Goal: Communication & Community: Share content

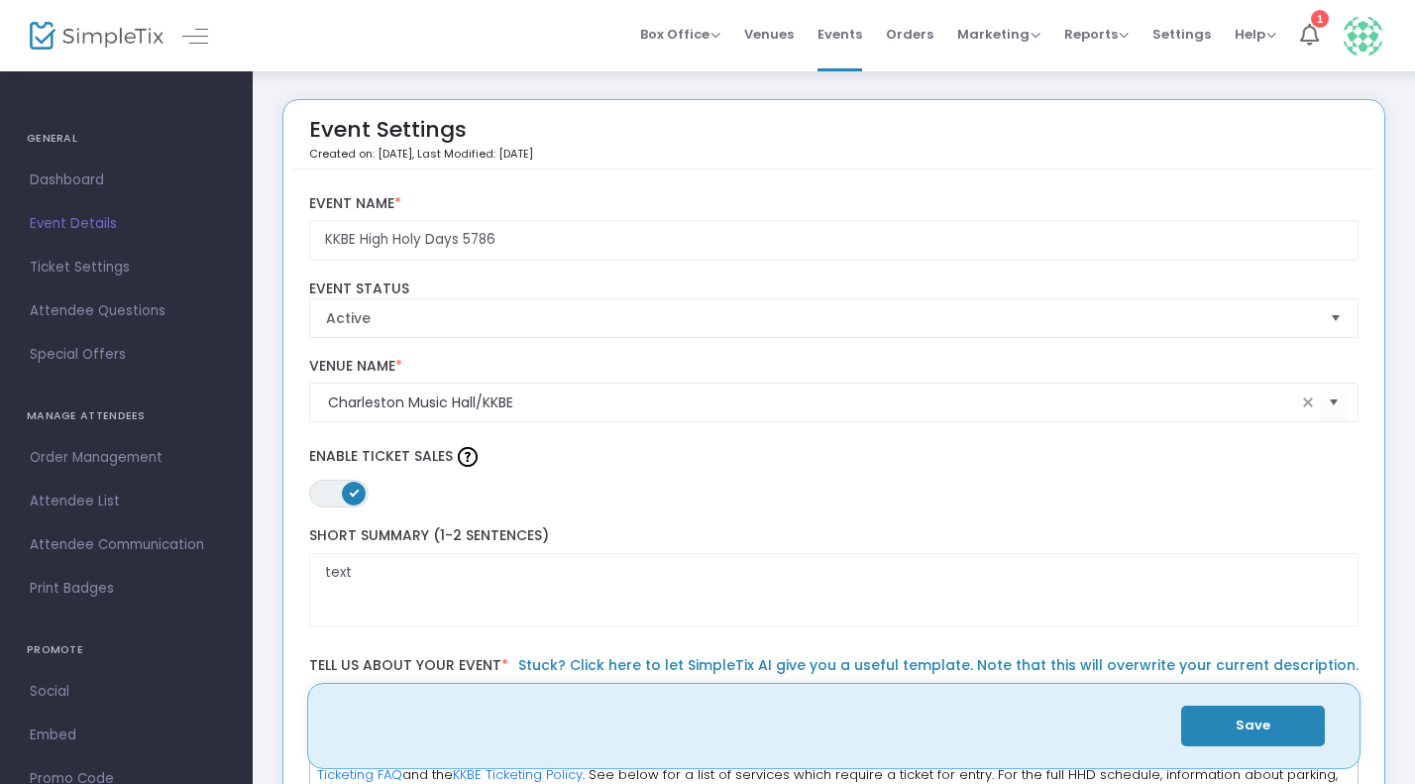
click at [95, 553] on span "Attendee Communication" at bounding box center [126, 545] width 193 height 26
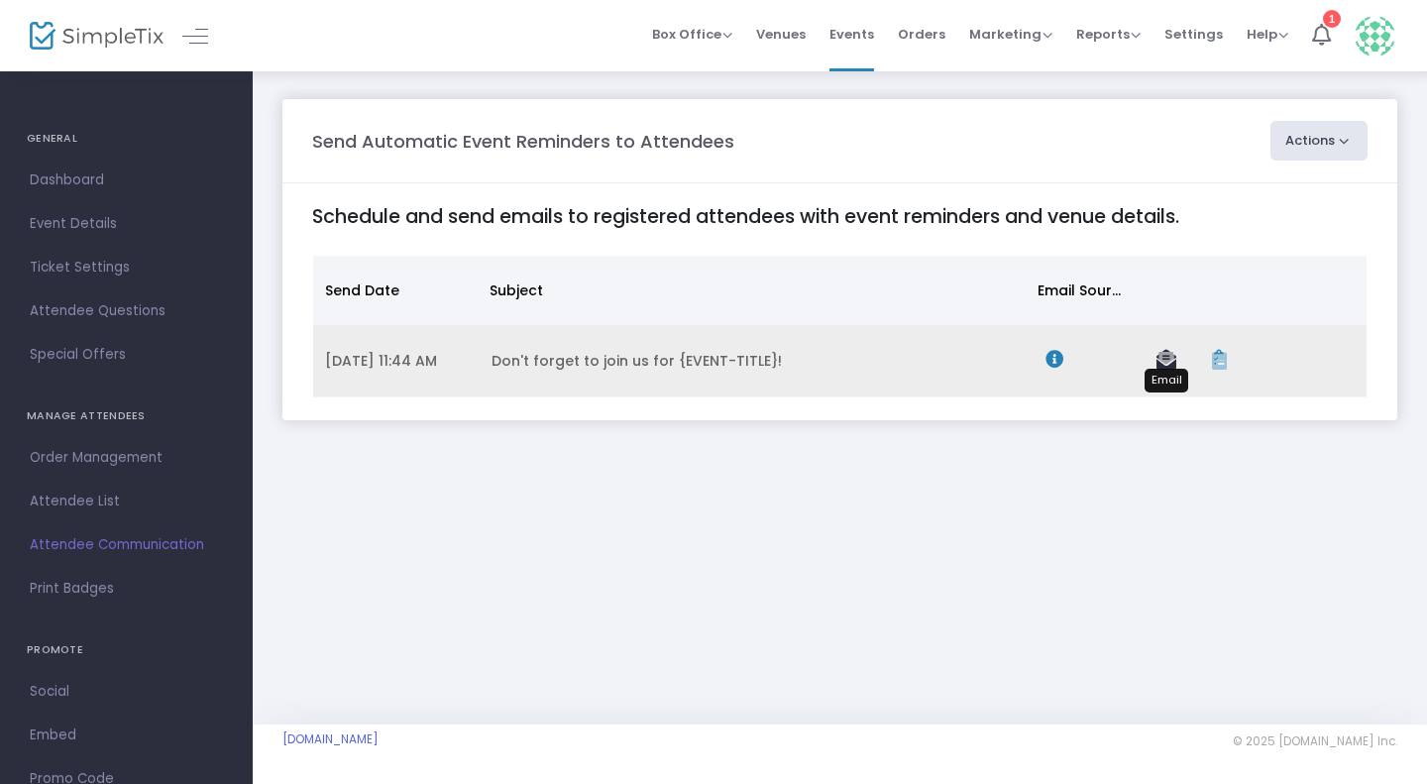
click at [1159, 357] on icon "Data table" at bounding box center [1167, 360] width 20 height 20
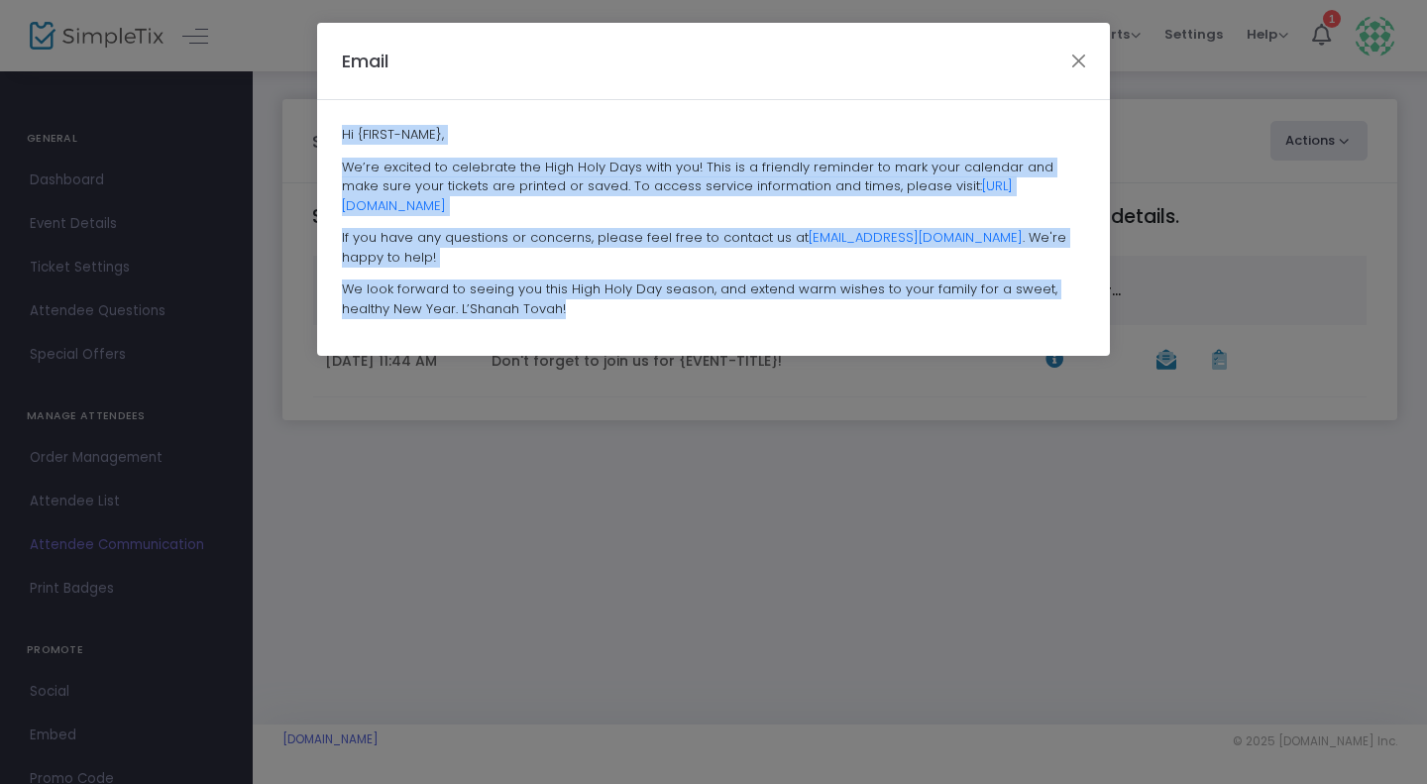
drag, startPoint x: 515, startPoint y: 283, endPoint x: 313, endPoint y: 109, distance: 267.1
click at [313, 109] on ngb-modal-window "Email Hi {FIRST-NAME}, We’re excited to celebrate the High Holy Days with you! …" at bounding box center [713, 392] width 1427 height 784
copy span "Hi {FIRST-NAME}, We’re excited to celebrate the High Holy Days with you! This i…"
click at [1085, 61] on button "Close" at bounding box center [1080, 61] width 26 height 26
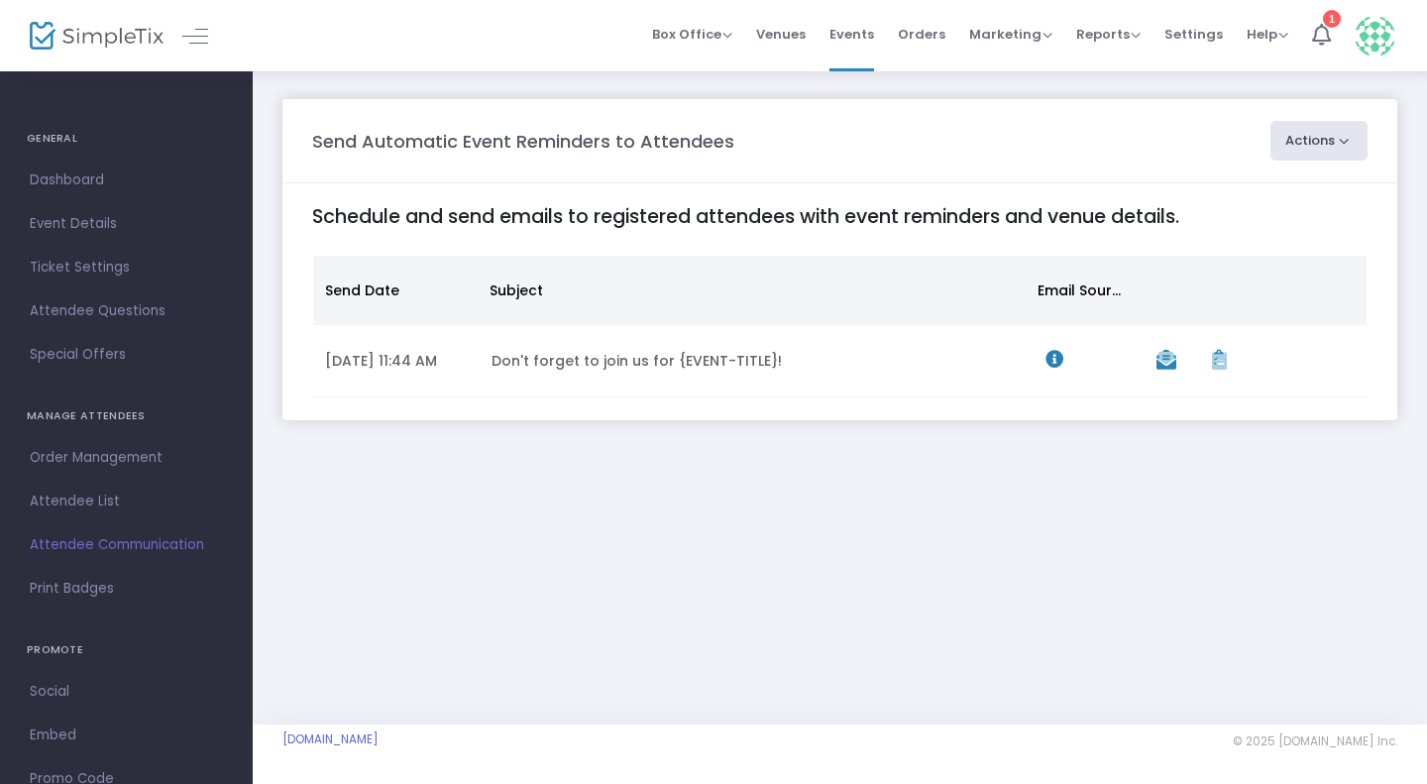
click at [1337, 149] on button "Actions" at bounding box center [1320, 141] width 98 height 40
click at [1292, 186] on li "Create Email Blast" at bounding box center [1264, 193] width 208 height 39
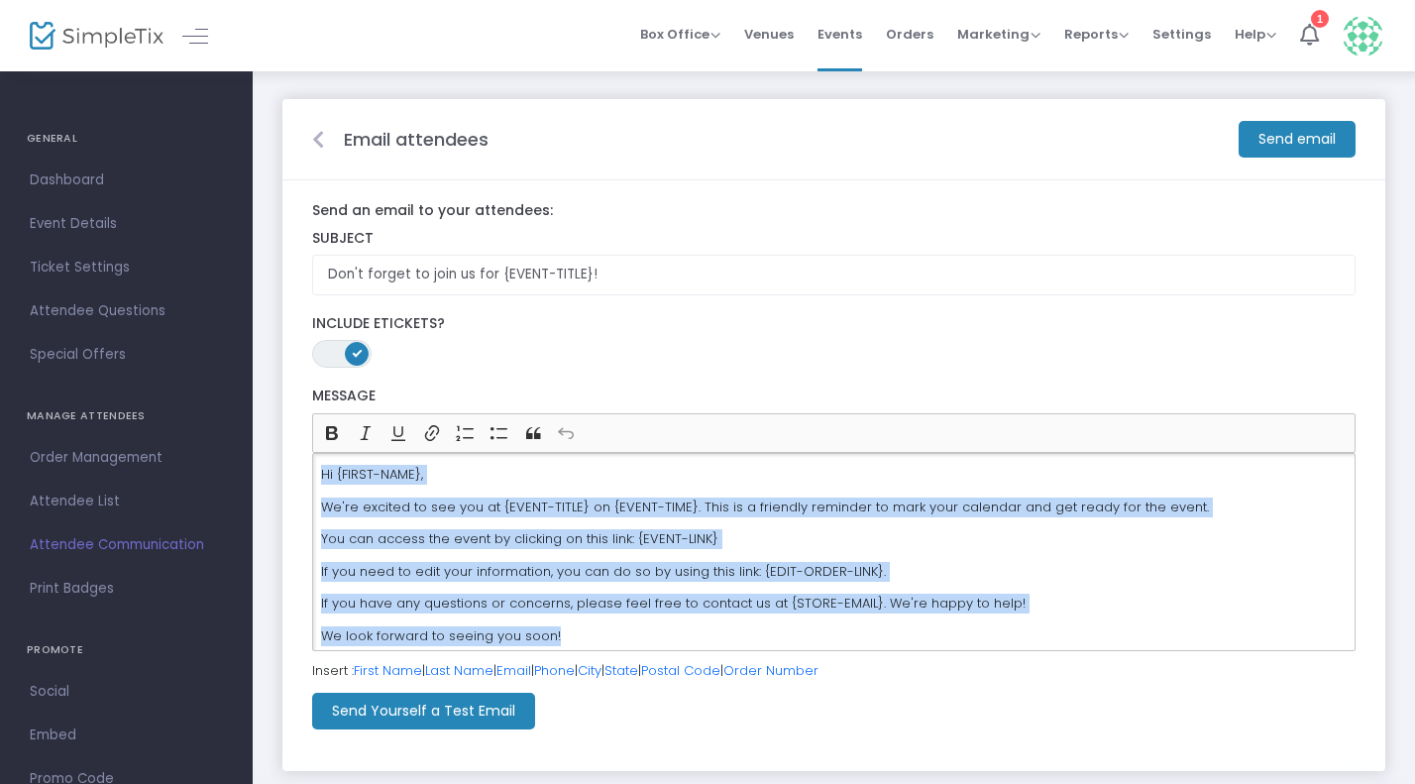
drag, startPoint x: 600, startPoint y: 628, endPoint x: 346, endPoint y: 464, distance: 302.4
click at [348, 464] on div "Hi {FIRST-NAME}, We're excited to see you at {EVENT-TITLE} on {EVENT-TIME}. Thi…" at bounding box center [834, 552] width 1044 height 198
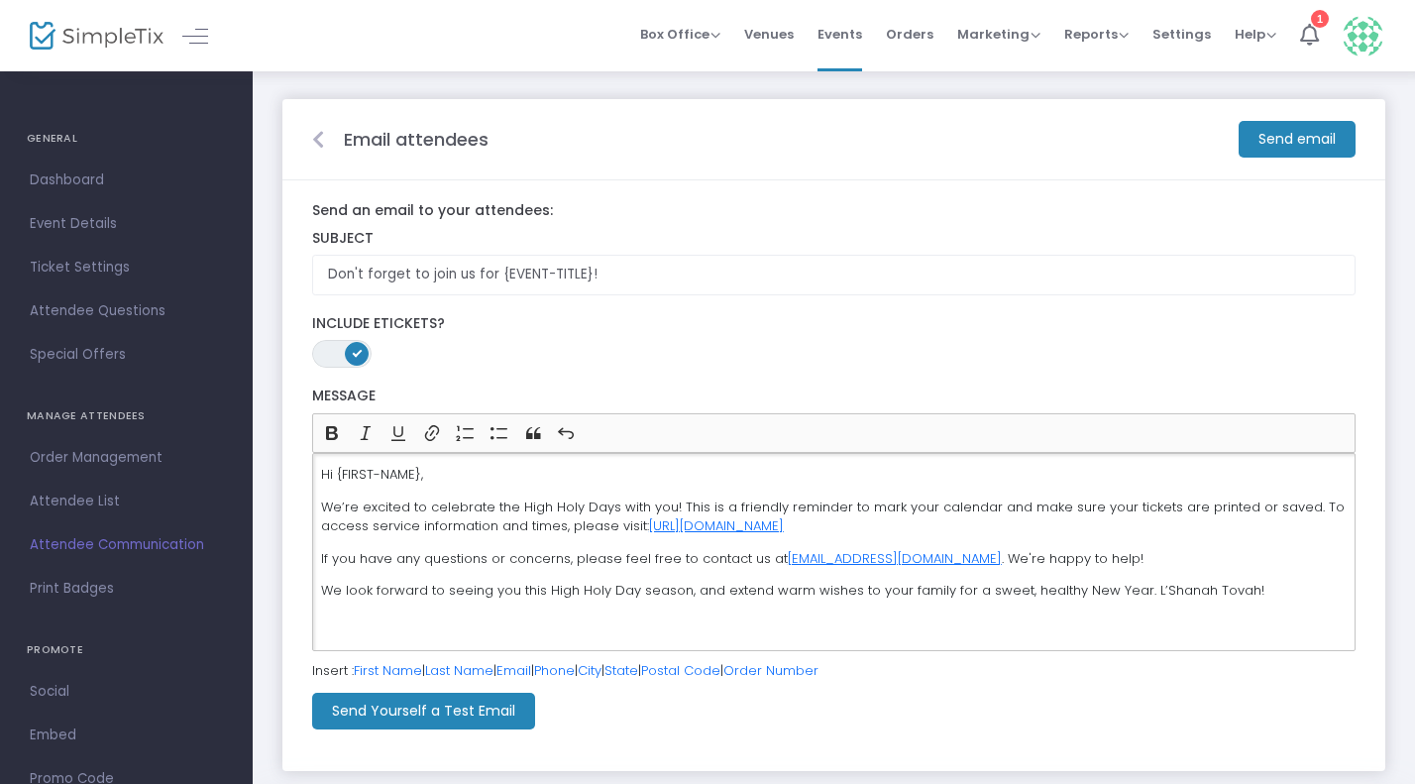
click at [391, 472] on p "Hi {FIRST-NAME}," at bounding box center [834, 475] width 1026 height 20
drag, startPoint x: 425, startPoint y: 475, endPoint x: 336, endPoint y: 472, distance: 89.3
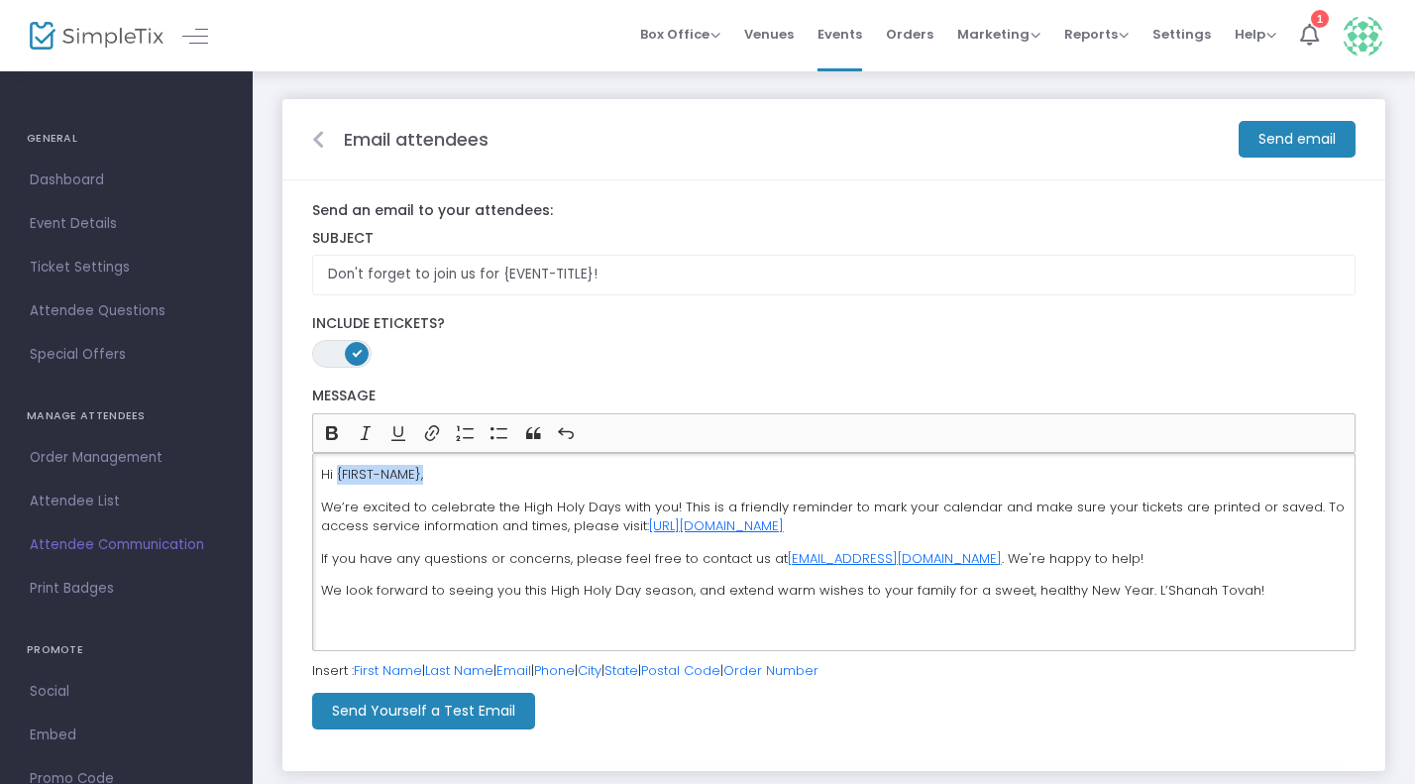
click at [336, 472] on p "Hi {FIRST-NAME}," at bounding box center [834, 475] width 1026 height 20
click at [383, 672] on link "First Name" at bounding box center [388, 670] width 68 height 19
click at [418, 481] on p "Hi {FIRST-NAME}{FIRST-NAME}," at bounding box center [834, 475] width 1026 height 20
drag, startPoint x: 632, startPoint y: 275, endPoint x: 555, endPoint y: 247, distance: 82.1
click at [555, 247] on div "Don't forget to join us for {EVENT-TITLE}! Subject" at bounding box center [834, 262] width 1064 height 65
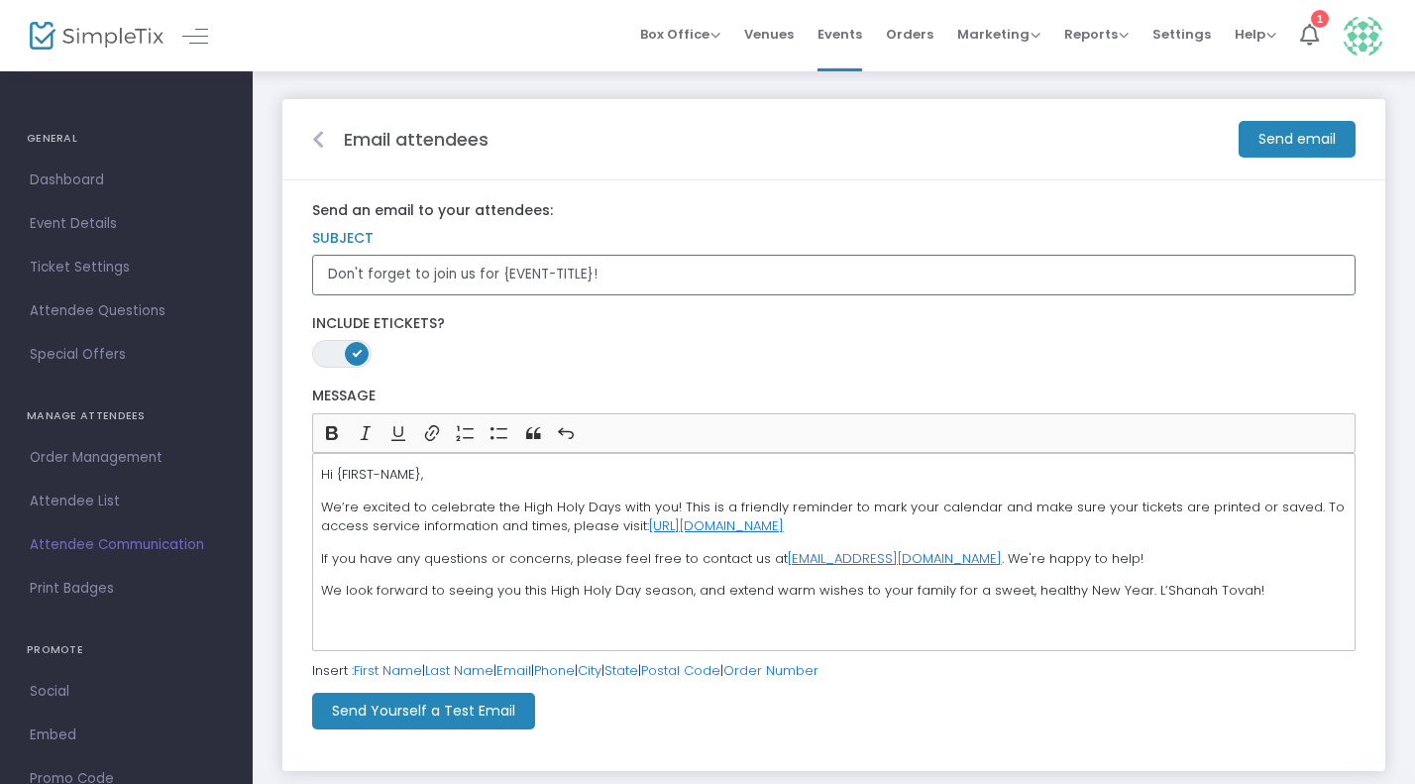
click at [477, 270] on input "Don't forget to join us for {EVENT-TITLE}!" at bounding box center [834, 275] width 1044 height 41
drag, startPoint x: 471, startPoint y: 271, endPoint x: 361, endPoint y: 266, distance: 110.1
click at [361, 266] on input "Don't forget to join us for {EVENT-TITLE}!" at bounding box center [834, 275] width 1044 height 41
drag, startPoint x: 546, startPoint y: 276, endPoint x: 326, endPoint y: 281, distance: 220.1
click at [326, 281] on input "See you tonight for {EVENT-TITLE}!" at bounding box center [834, 275] width 1044 height 41
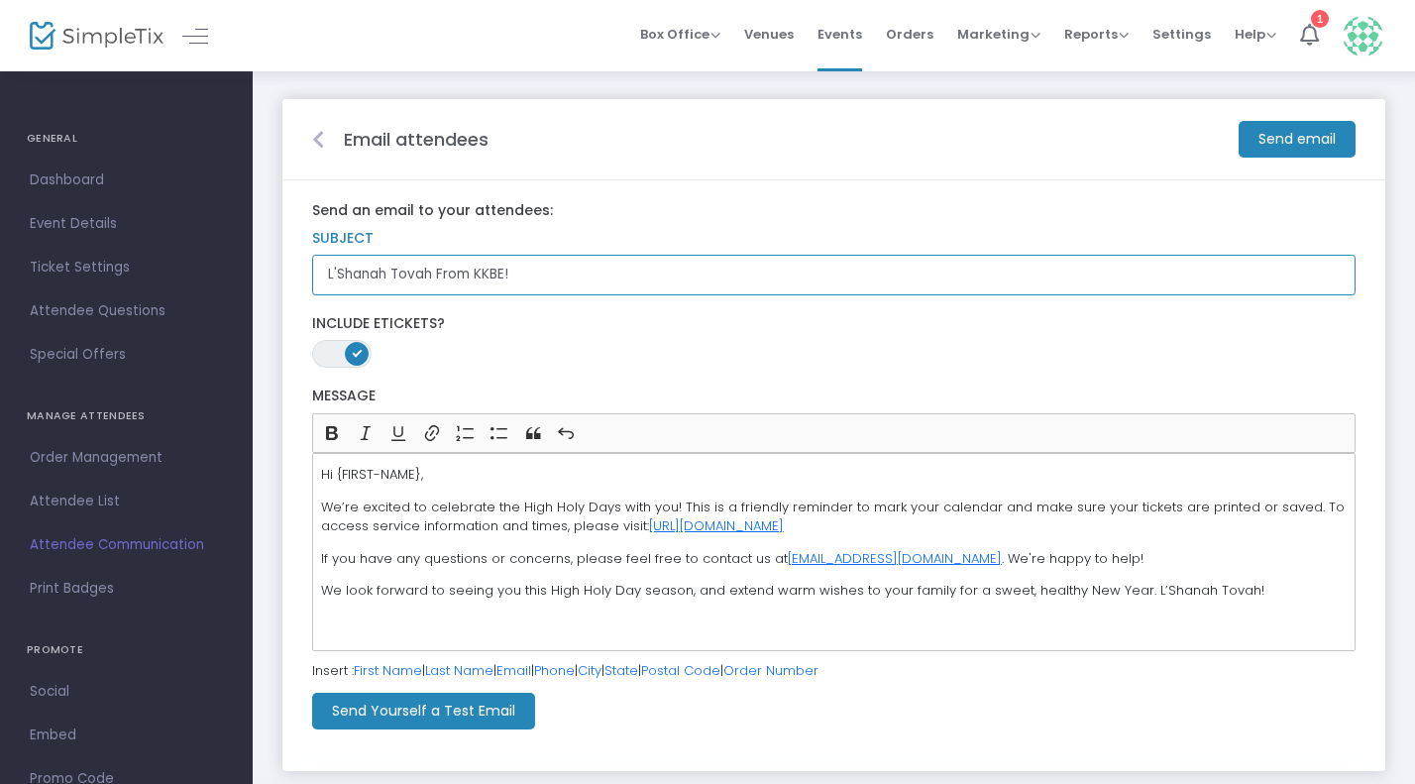
drag, startPoint x: 547, startPoint y: 284, endPoint x: 311, endPoint y: 272, distance: 236.3
click at [311, 272] on div "L'Shanah Tovah From KKBE! Subject" at bounding box center [834, 262] width 1064 height 65
type input "[PERSON_NAME]"
